Goal: Task Accomplishment & Management: Complete application form

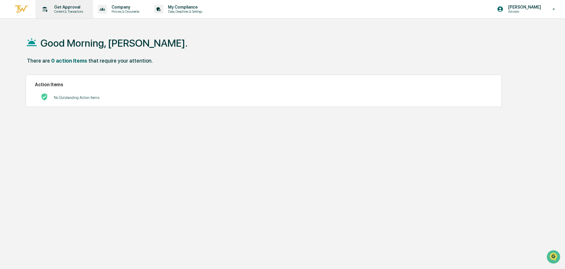
click at [64, 9] on p "Get Approval" at bounding box center [67, 7] width 37 height 5
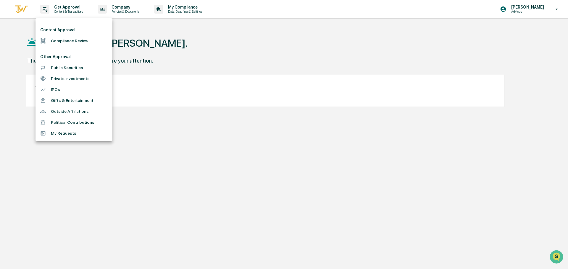
click at [56, 110] on li "Outside Affiliations" at bounding box center [73, 111] width 77 height 11
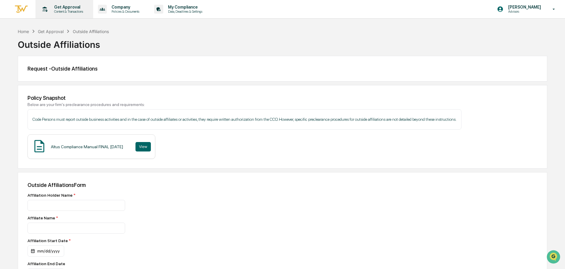
click at [63, 8] on p "Get Approval" at bounding box center [67, 7] width 37 height 5
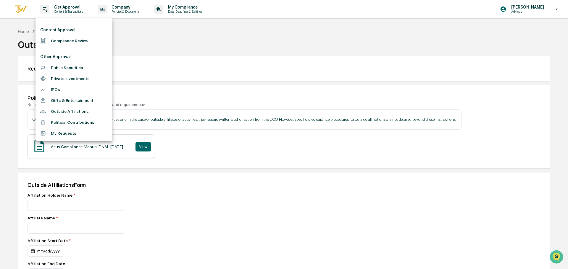
click at [220, 151] on div at bounding box center [284, 134] width 568 height 269
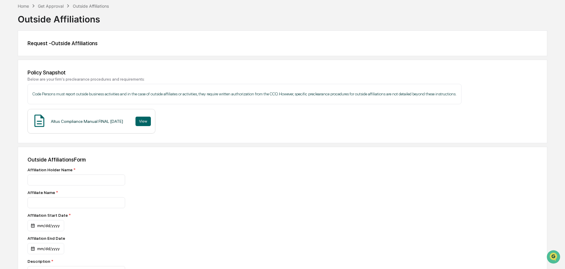
scroll to position [89, 0]
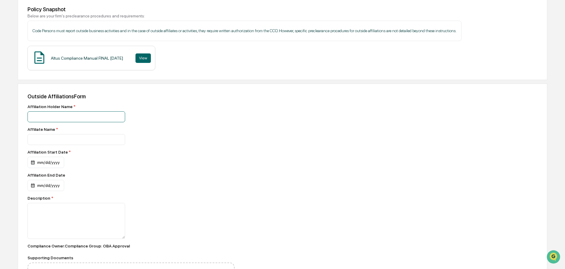
click at [58, 118] on input at bounding box center [77, 117] width 98 height 11
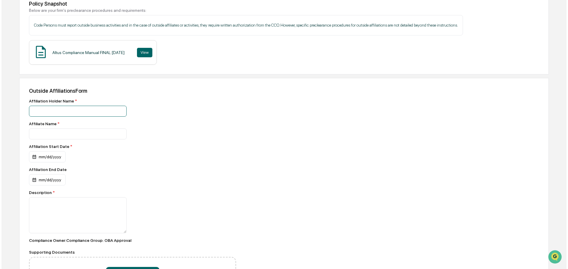
scroll to position [89, 0]
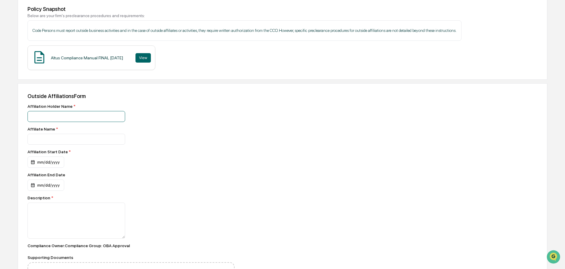
click at [52, 117] on input at bounding box center [77, 116] width 98 height 11
type input "**********"
click at [52, 140] on input at bounding box center [77, 139] width 98 height 11
type input "**********"
click at [55, 162] on div "mm/dd/yyyy" at bounding box center [46, 162] width 37 height 11
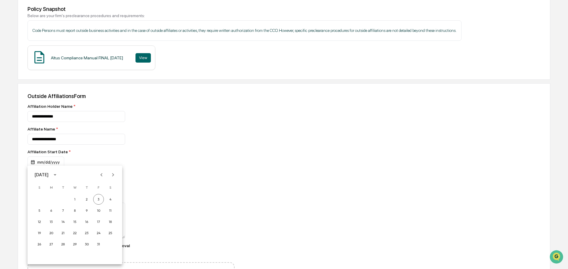
click at [114, 174] on icon "Next month" at bounding box center [113, 175] width 7 height 7
click at [84, 200] on button "1" at bounding box center [86, 199] width 11 height 11
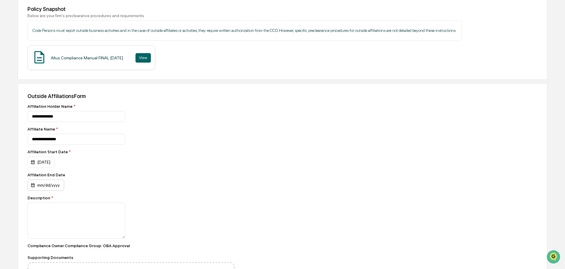
click at [59, 185] on div "mm/dd/yyyy" at bounding box center [46, 185] width 37 height 11
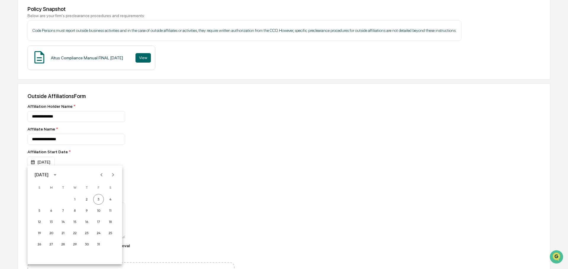
click at [58, 174] on icon "calendar view is open, switch to year view" at bounding box center [55, 175] width 7 height 7
click at [108, 236] on button "2028" at bounding box center [105, 237] width 21 height 11
click at [58, 175] on icon "calendar view is open, switch to year view" at bounding box center [55, 175] width 7 height 7
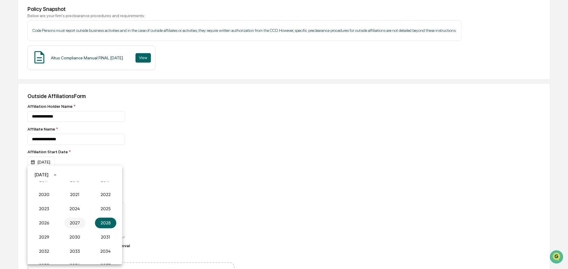
click at [73, 222] on button "2027" at bounding box center [74, 223] width 21 height 11
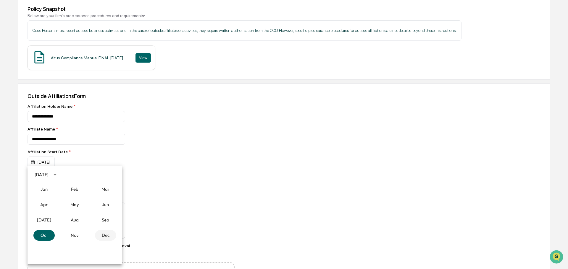
click at [103, 236] on button "Dec" at bounding box center [105, 235] width 21 height 11
click at [98, 244] on button "31" at bounding box center [98, 244] width 11 height 11
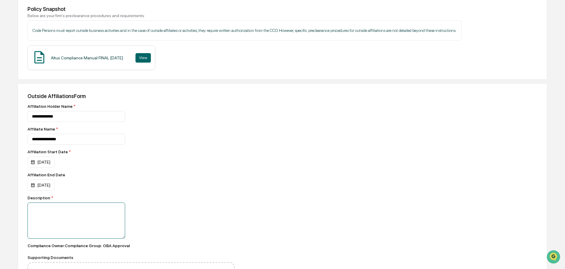
click at [59, 209] on textarea at bounding box center [77, 221] width 98 height 36
type textarea "**********"
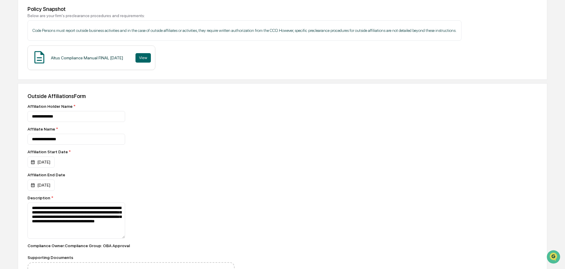
click at [282, 220] on div "**********" at bounding box center [282, 205] width 529 height 245
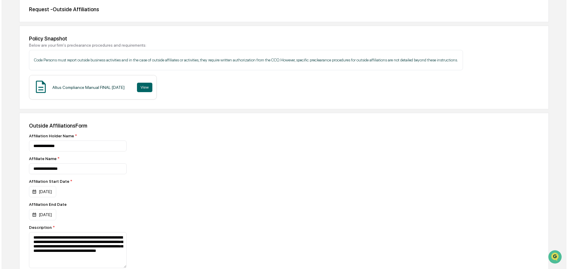
scroll to position [148, 0]
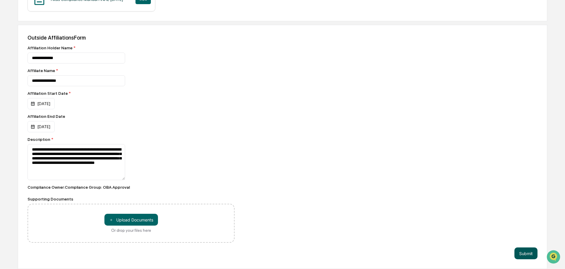
click at [525, 254] on button "Submit" at bounding box center [525, 254] width 23 height 12
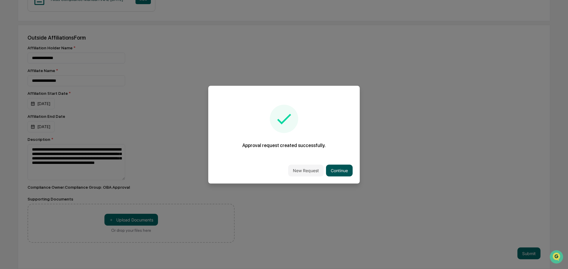
click at [344, 169] on button "Continue" at bounding box center [339, 171] width 27 height 12
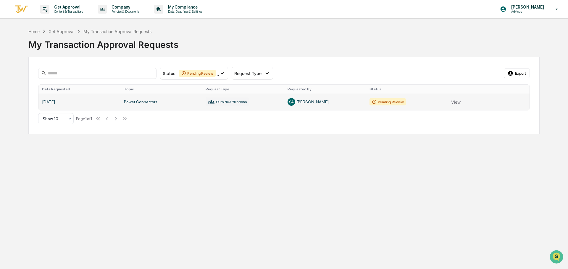
click at [456, 103] on link at bounding box center [283, 102] width 491 height 17
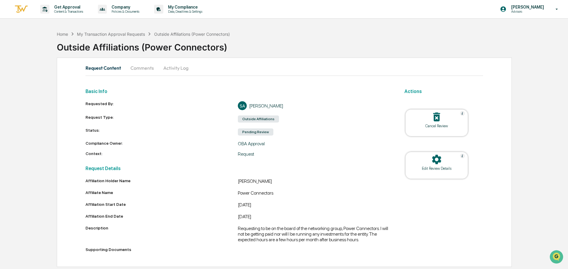
click at [437, 162] on icon at bounding box center [436, 159] width 9 height 9
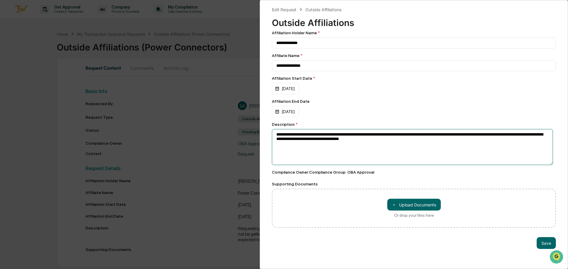
click at [340, 135] on textarea "**********" at bounding box center [412, 147] width 281 height 36
type textarea "**********"
click at [543, 245] on button "Save" at bounding box center [546, 244] width 19 height 12
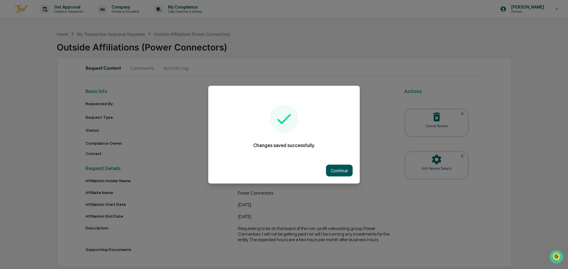
click at [333, 169] on button "Continue" at bounding box center [339, 171] width 27 height 12
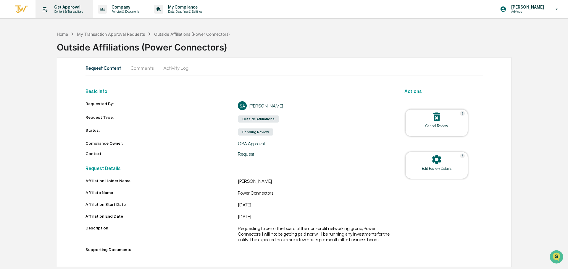
click at [76, 8] on p "Get Approval" at bounding box center [67, 7] width 37 height 5
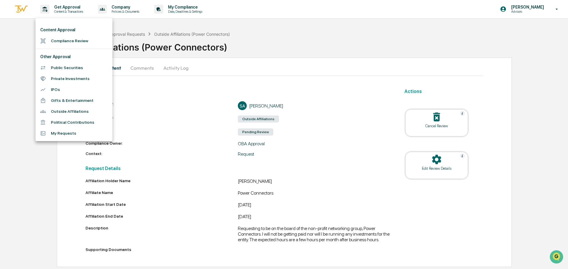
drag, startPoint x: 298, startPoint y: 28, endPoint x: 298, endPoint y: 32, distance: 4.4
click at [298, 28] on div at bounding box center [284, 134] width 568 height 269
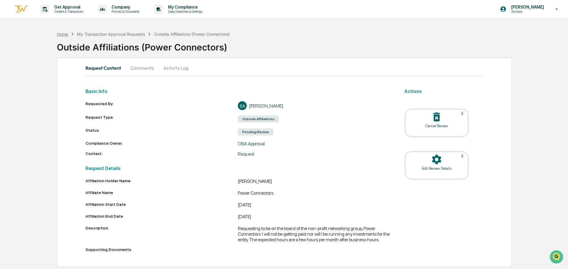
click at [63, 34] on div "Home" at bounding box center [62, 34] width 11 height 5
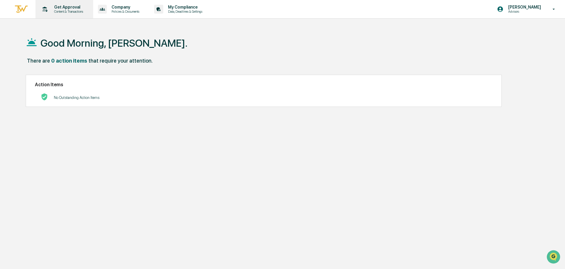
click at [66, 9] on p "Get Approval" at bounding box center [67, 7] width 37 height 5
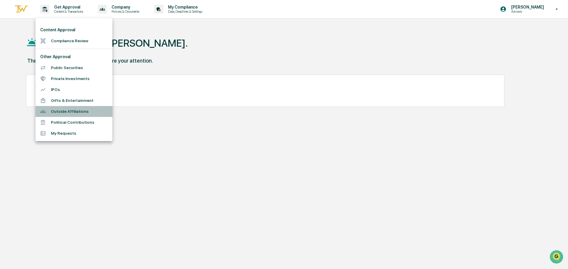
click at [56, 112] on li "Outside Affiliations" at bounding box center [73, 111] width 77 height 11
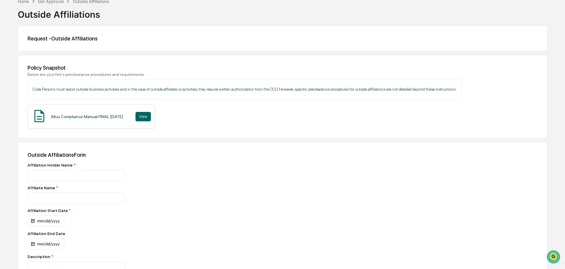
scroll to position [89, 0]
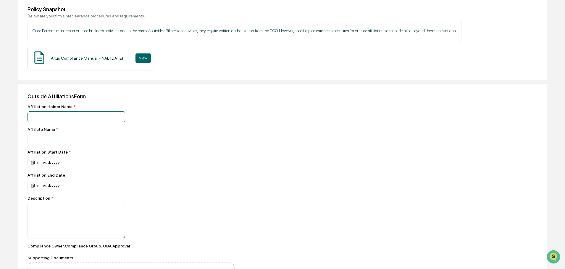
click at [55, 116] on input at bounding box center [77, 117] width 98 height 11
type input "**********"
click at [53, 141] on input at bounding box center [77, 139] width 98 height 11
type input "**********"
click at [56, 162] on div "mm/dd/yyyy" at bounding box center [46, 162] width 37 height 11
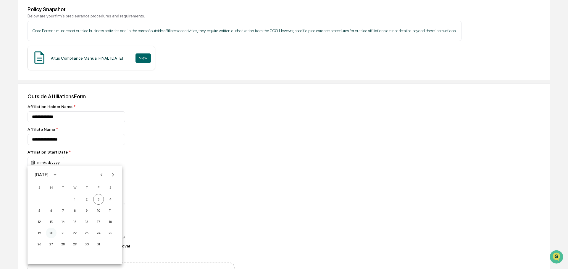
click at [51, 233] on button "20" at bounding box center [51, 233] width 11 height 11
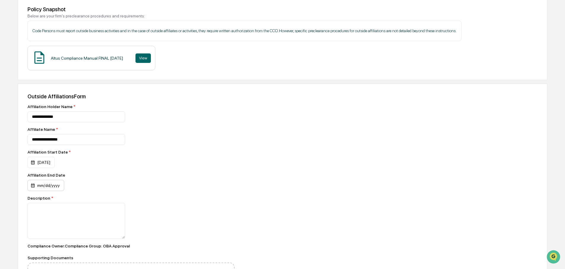
click at [57, 185] on div "mm/dd/yyyy" at bounding box center [46, 185] width 37 height 11
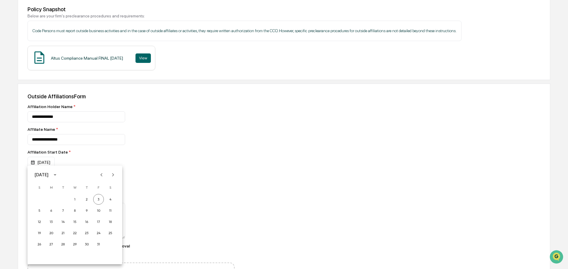
click at [96, 157] on div at bounding box center [284, 134] width 568 height 269
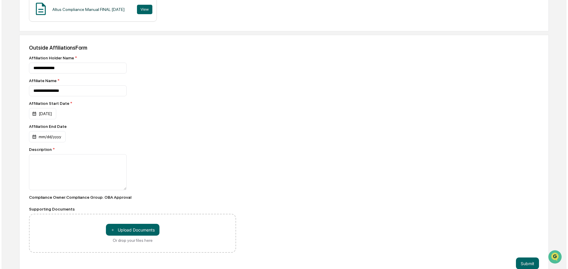
scroll to position [148, 0]
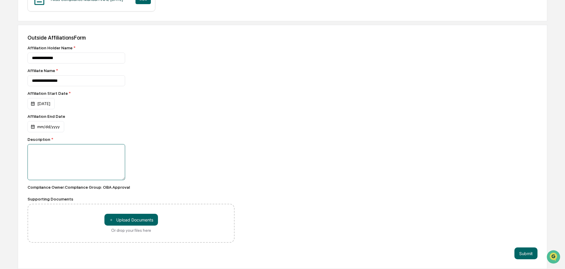
click at [63, 153] on textarea at bounding box center [77, 162] width 98 height 36
click at [112, 155] on textarea "**********" at bounding box center [77, 162] width 98 height 36
type textarea "**********"
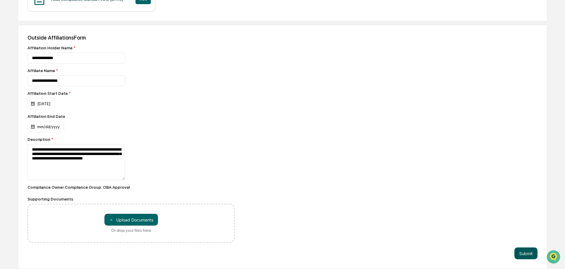
click at [522, 251] on button "Submit" at bounding box center [525, 254] width 23 height 12
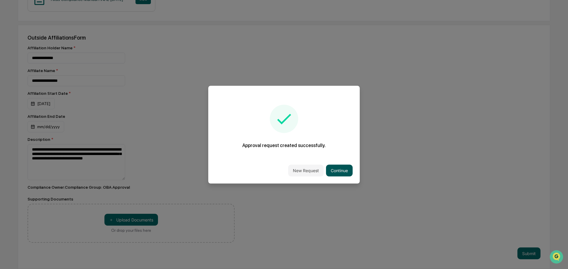
click at [328, 167] on button "Continue" at bounding box center [339, 171] width 27 height 12
